Goal: Transaction & Acquisition: Book appointment/travel/reservation

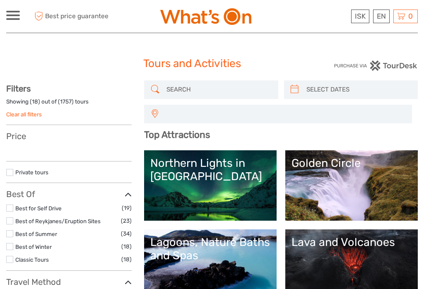
select select
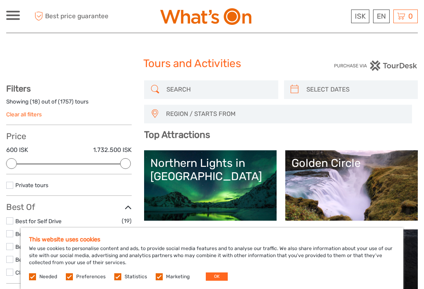
click at [340, 173] on link "Golden Circle" at bounding box center [351, 185] width 120 height 58
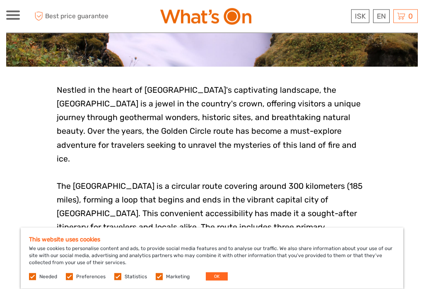
scroll to position [153, 0]
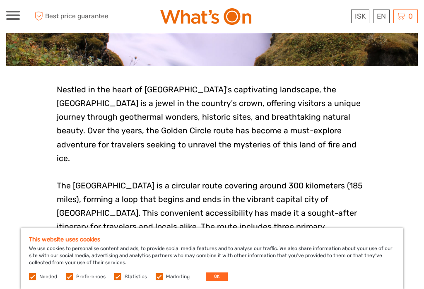
click at [214, 281] on button "OK" at bounding box center [217, 276] width 22 height 8
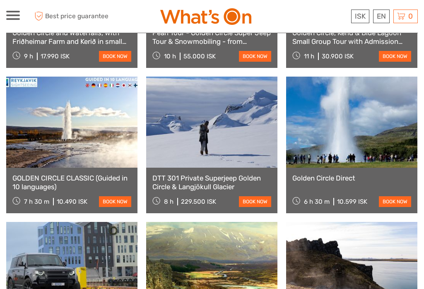
scroll to position [541, 0]
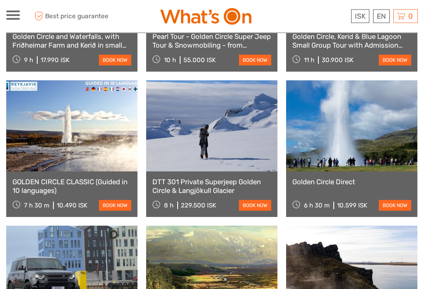
click at [344, 178] on link "Golden Circle Direct" at bounding box center [351, 182] width 119 height 8
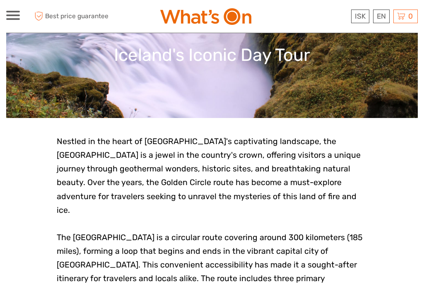
scroll to position [101, 0]
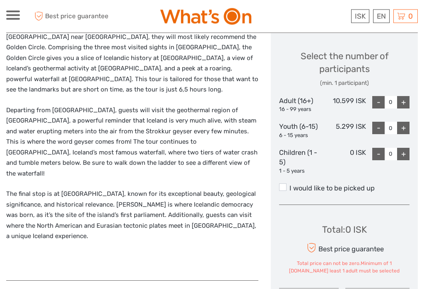
scroll to position [360, 0]
click at [404, 101] on div "+" at bounding box center [403, 102] width 12 height 12
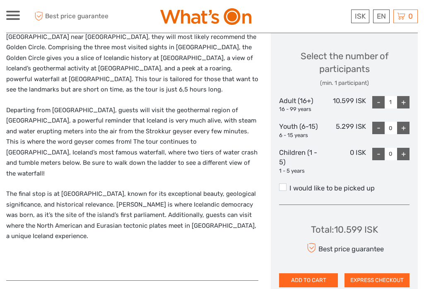
click at [408, 102] on div "+" at bounding box center [403, 102] width 12 height 12
type input "2"
click at [289, 186] on label "I would like to be picked up" at bounding box center [344, 188] width 130 height 10
click at [289, 185] on input "I would like to be picked up" at bounding box center [289, 185] width 0 height 0
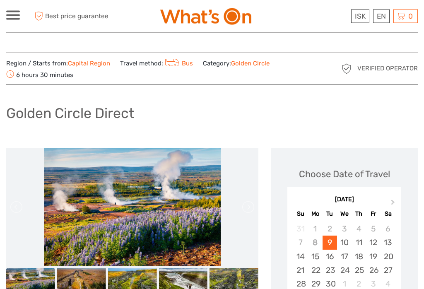
scroll to position [0, 0]
